Goal: Task Accomplishment & Management: Use online tool/utility

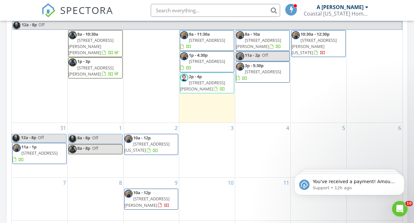
scroll to position [340, 0]
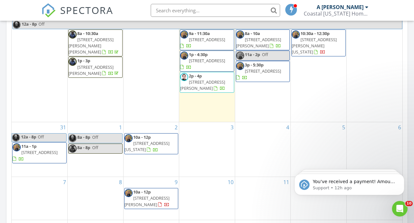
click at [307, 86] on div "29 10:30a - 12:30p [STREET_ADDRESS][PERSON_NAME][US_STATE]" at bounding box center [319, 60] width 56 height 121
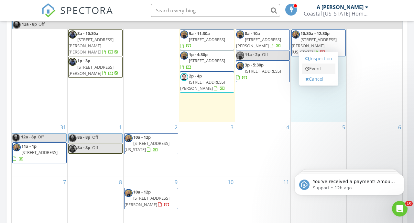
click at [311, 68] on link "Event" at bounding box center [318, 68] width 33 height 10
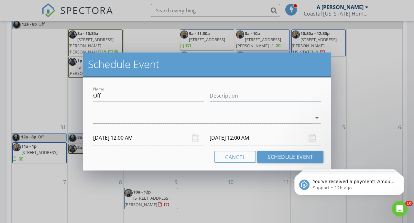
click at [250, 96] on input "Description" at bounding box center [265, 95] width 111 height 11
type input "Doc"
click at [233, 121] on div at bounding box center [202, 118] width 219 height 11
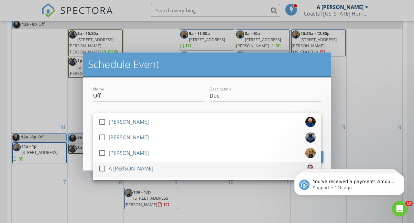
click at [118, 168] on div "A [PERSON_NAME]" at bounding box center [131, 168] width 45 height 10
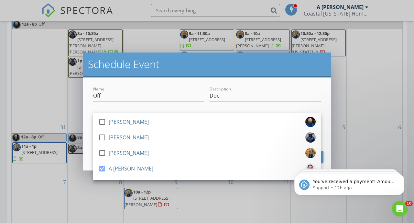
click at [229, 85] on div "Name Off Description Doc check_box_outline_blank [PERSON_NAME] check_box_outlin…" at bounding box center [207, 123] width 249 height 93
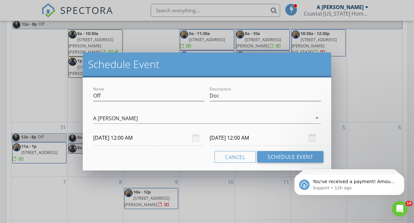
click at [196, 139] on div "[DATE] 12:00 AM" at bounding box center [148, 138] width 111 height 16
click at [130, 138] on input "[DATE] 12:00 AM" at bounding box center [148, 138] width 111 height 16
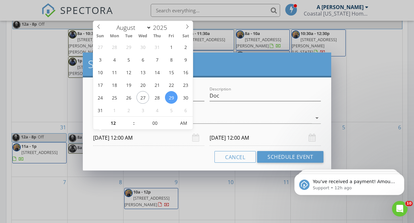
click at [133, 121] on span ":" at bounding box center [134, 123] width 2 height 13
type input "11"
type input "[DATE] 11:00 PM"
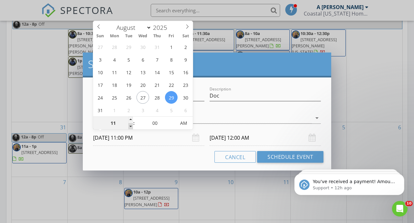
click at [129, 126] on span at bounding box center [131, 126] width 5 height 6
type input "10"
type input "[DATE] 10:00 PM"
click at [129, 126] on span at bounding box center [131, 126] width 5 height 6
type input "[DATE] 10:00 PM"
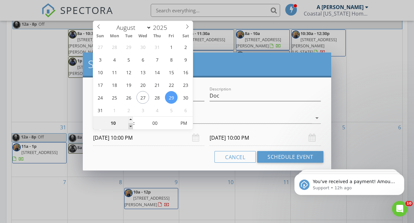
type input "09"
type input "[DATE] 9:00 PM"
click at [129, 126] on span at bounding box center [131, 126] width 5 height 6
type input "[DATE] 9:00 PM"
type input "08"
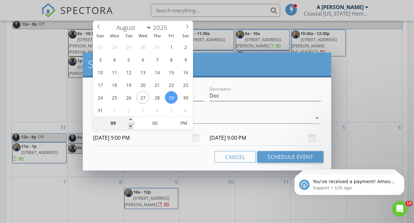
type input "[DATE] 8:00 PM"
click at [129, 126] on span at bounding box center [131, 126] width 5 height 6
type input "[DATE] 8:00 PM"
click at [184, 123] on span "PM" at bounding box center [184, 123] width 18 height 13
type input "[DATE] 8:00 AM"
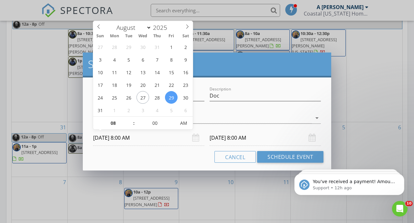
click at [169, 141] on input "[DATE] 8:00 AM" at bounding box center [148, 138] width 111 height 16
click at [245, 140] on input "[DATE] 8:00 AM" at bounding box center [265, 138] width 111 height 16
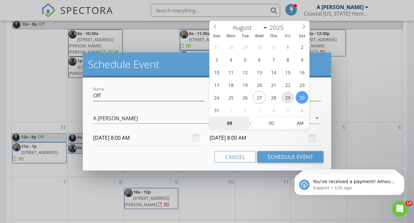
type input "[DATE] 8:00 AM"
type input "09"
type input "[DATE] 9:00 AM"
click at [248, 118] on span at bounding box center [247, 120] width 5 height 6
type input "10"
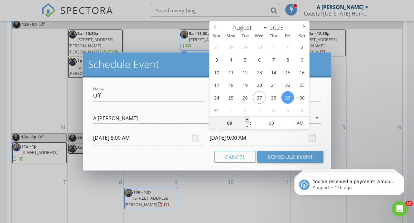
type input "[DATE] 10:00 AM"
click at [248, 118] on span at bounding box center [247, 120] width 5 height 6
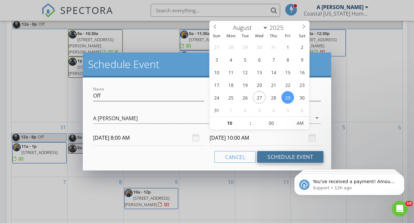
click at [274, 157] on button "Schedule Event" at bounding box center [290, 157] width 66 height 12
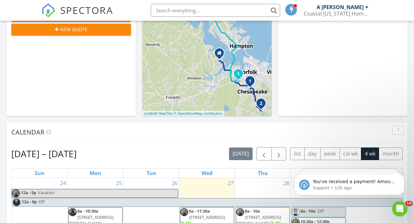
scroll to position [0, 0]
